Goal: Complete application form

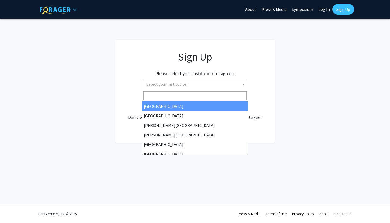
click at [243, 88] on span at bounding box center [243, 85] width 5 height 12
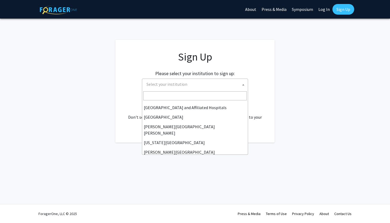
scroll to position [93, 0]
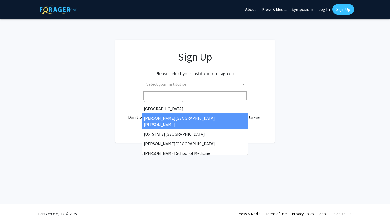
select select "1"
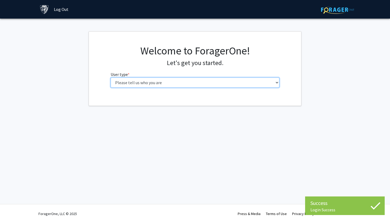
select select "1: undergrad"
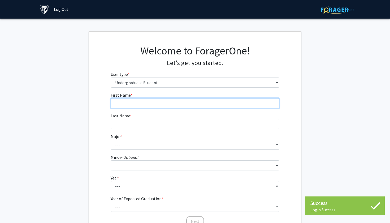
click at [183, 103] on input "First Name * required" at bounding box center [195, 103] width 169 height 10
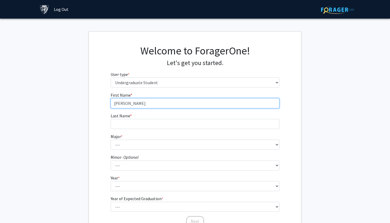
type input "[PERSON_NAME]"
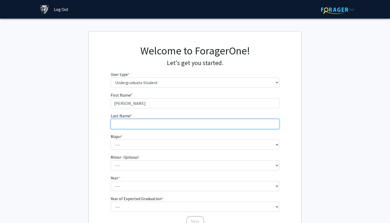
click at [169, 126] on input "Last Name * required" at bounding box center [195, 124] width 169 height 10
type input "i"
type input "D"
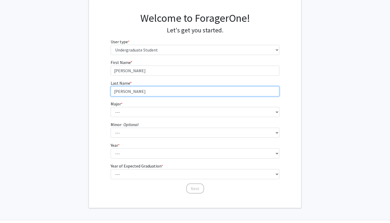
scroll to position [35, 0]
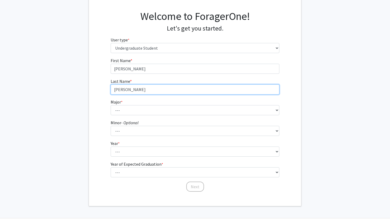
type input "[PERSON_NAME]"
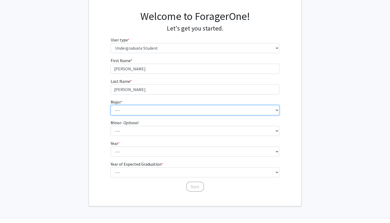
select select "45: 58"
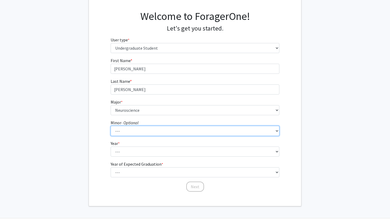
select select "6: 18"
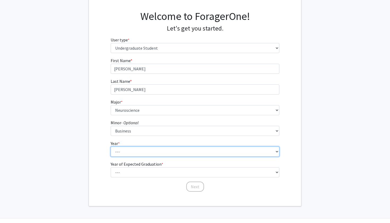
select select "1: first-year"
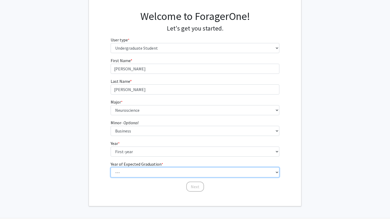
select select "5: 2029"
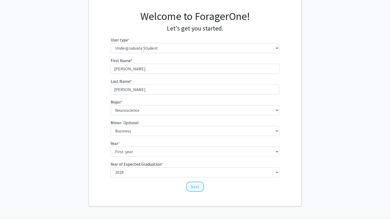
click at [192, 186] on button "Next" at bounding box center [195, 187] width 18 height 10
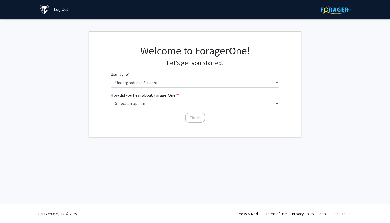
scroll to position [0, 0]
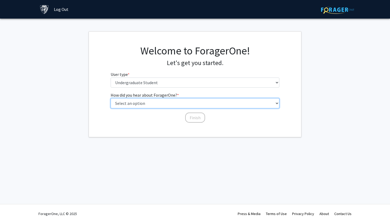
select select "3: university_website"
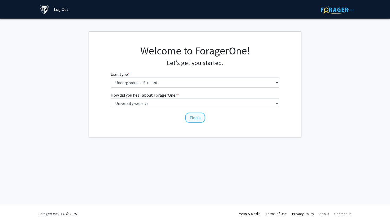
click at [195, 118] on button "Finish" at bounding box center [195, 118] width 20 height 10
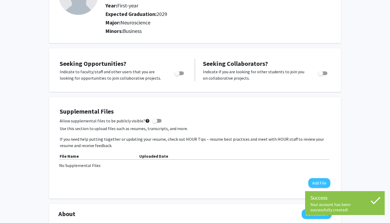
scroll to position [65, 0]
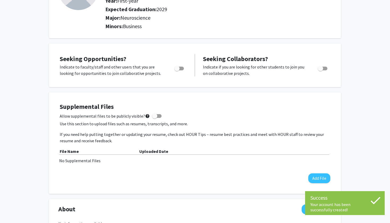
click at [177, 71] on span "Toggle" at bounding box center [176, 68] width 5 height 5
click at [177, 71] on input "Are you actively seeking opportunities?" at bounding box center [177, 70] width 0 height 0
checkbox input "true"
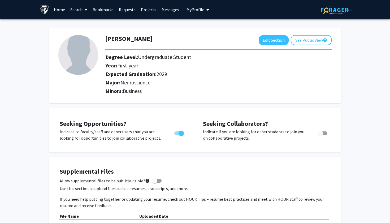
scroll to position [0, 0]
click at [312, 0] on div "Skip navigation Home Search Bookmarks Requests Projects Messages My Profile [PE…" at bounding box center [195, 9] width 319 height 19
